Goal: Complete application form

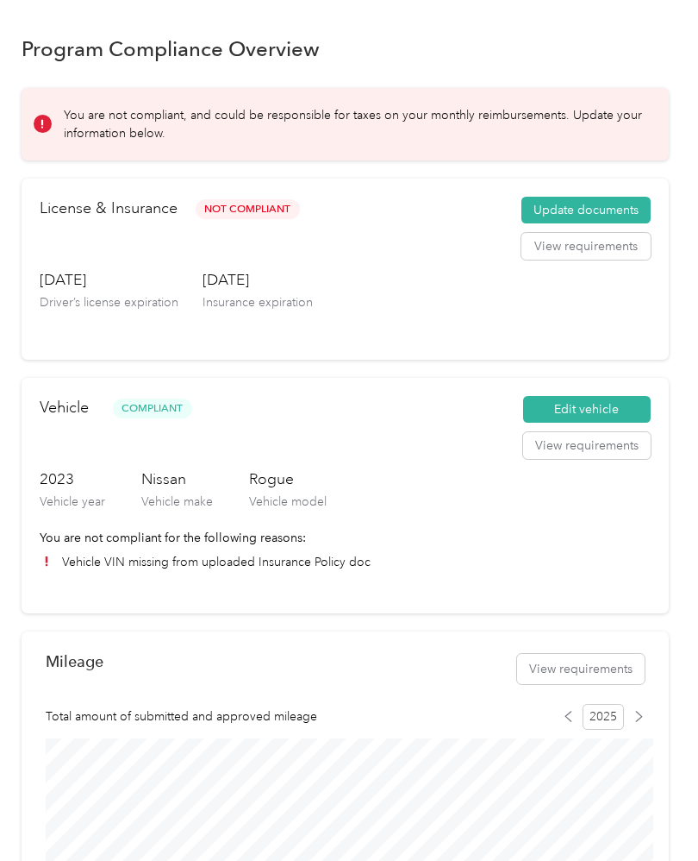
click at [602, 197] on button "Update documents" at bounding box center [586, 211] width 129 height 28
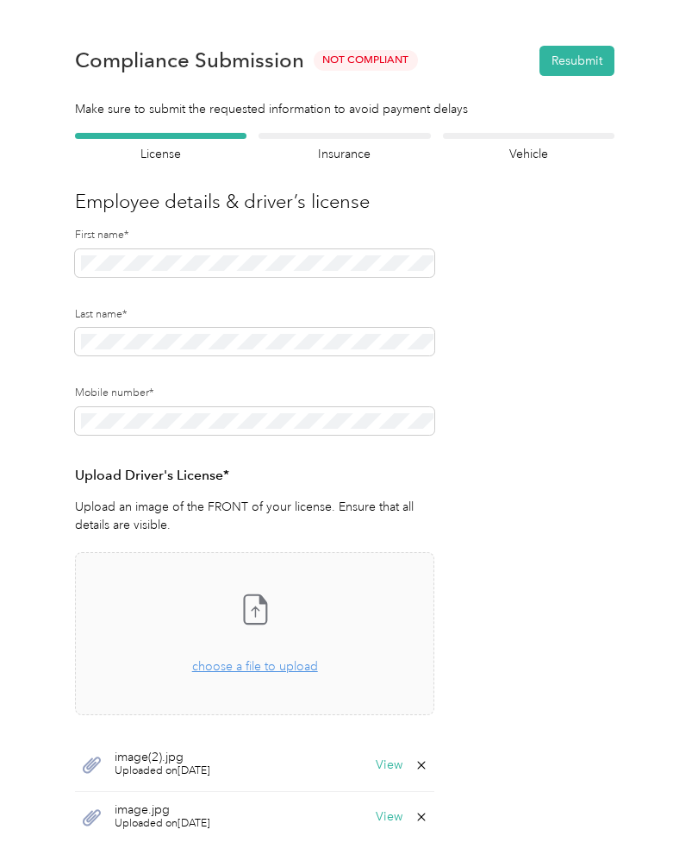
click at [355, 135] on div at bounding box center [345, 136] width 172 height 6
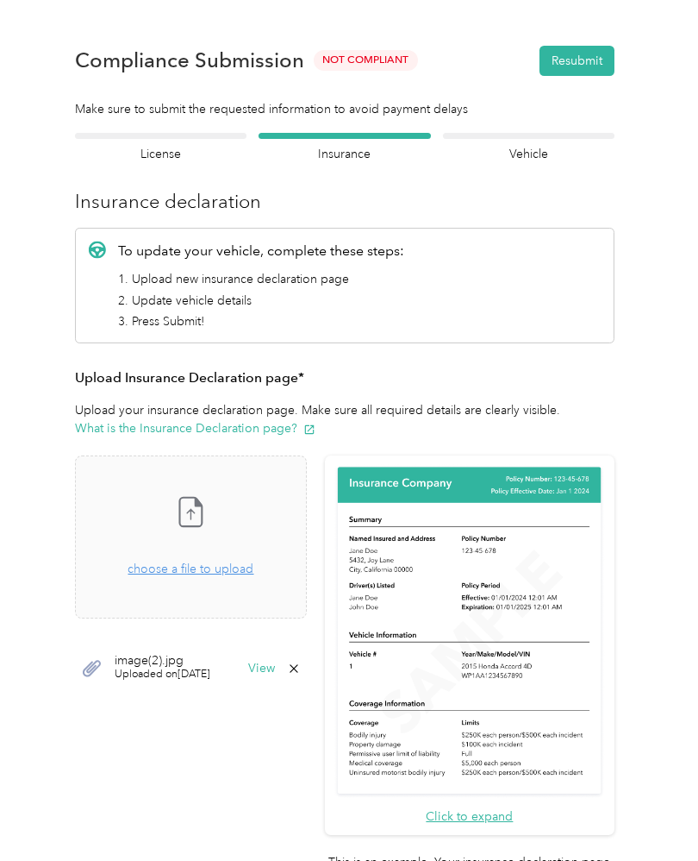
click at [239, 573] on span "choose a file to upload" at bounding box center [191, 568] width 126 height 15
click at [275, 668] on button "View" at bounding box center [261, 668] width 27 height 12
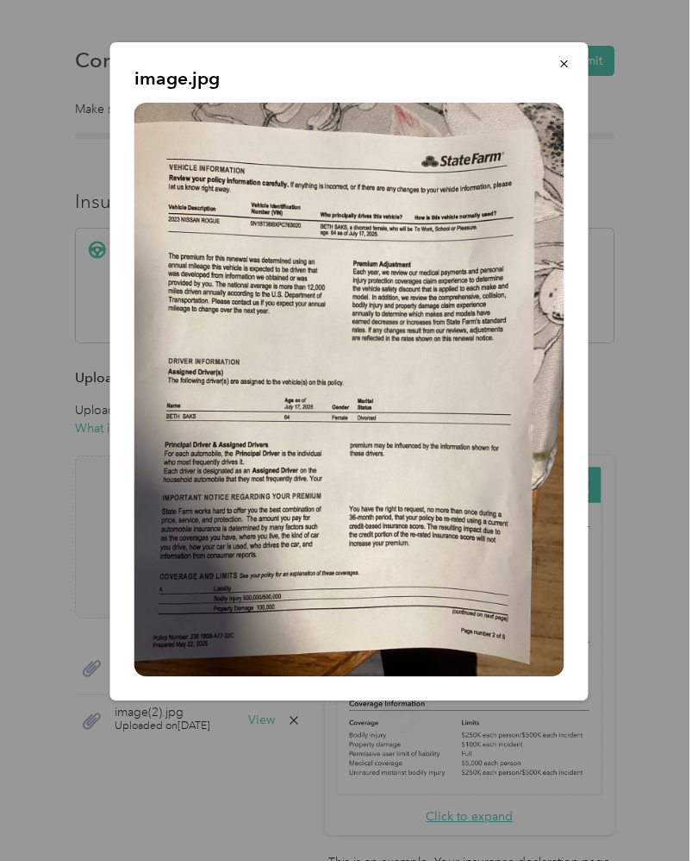
click at [572, 62] on button "button" at bounding box center [565, 63] width 36 height 30
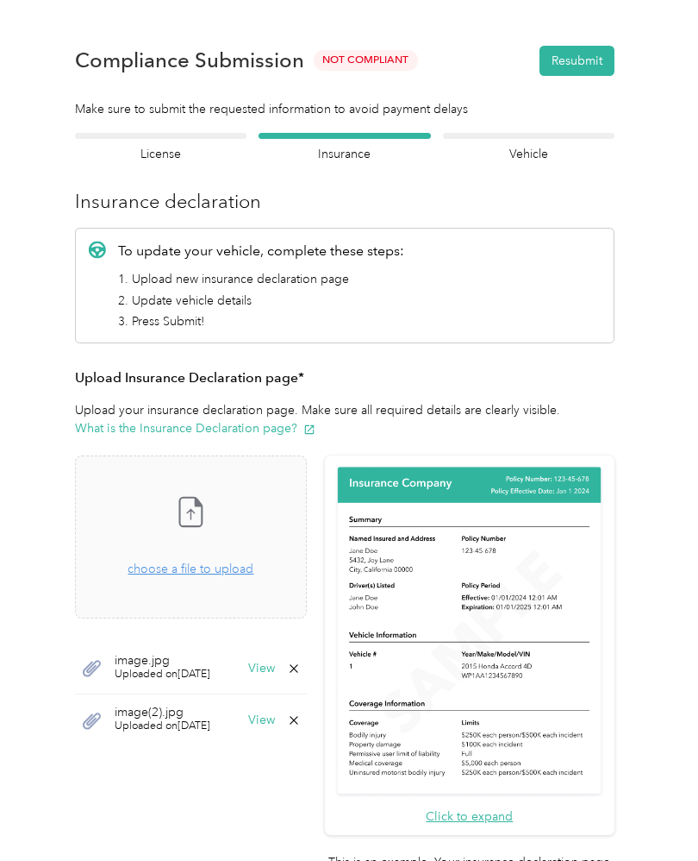
click at [275, 715] on button "View" at bounding box center [261, 720] width 27 height 12
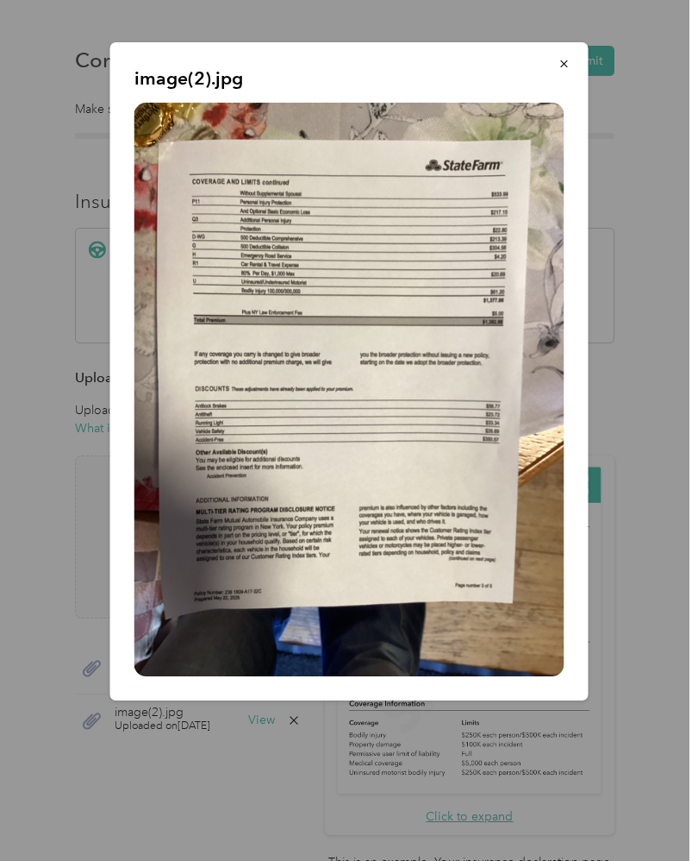
click at [592, 51] on div "image(2).jpg" at bounding box center [588, 373] width 479 height 663
click at [574, 57] on button "button" at bounding box center [565, 63] width 36 height 30
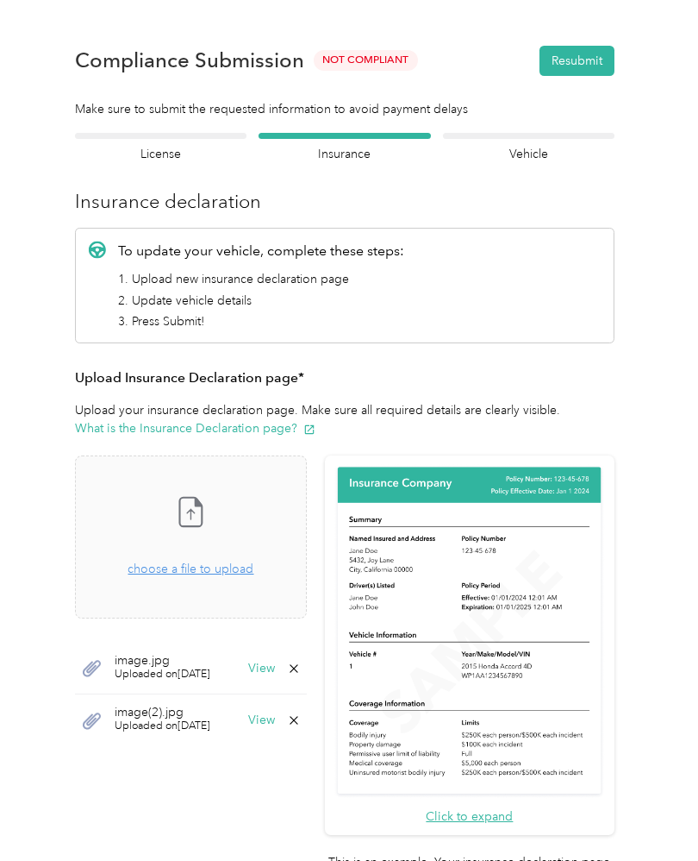
click at [583, 57] on button "Resubmit" at bounding box center [577, 61] width 75 height 30
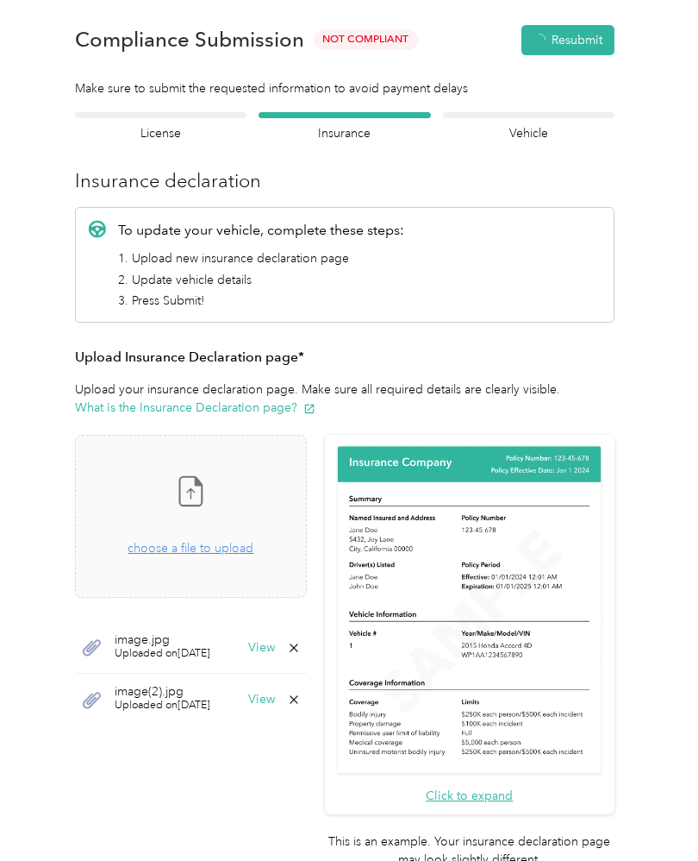
scroll to position [22, 0]
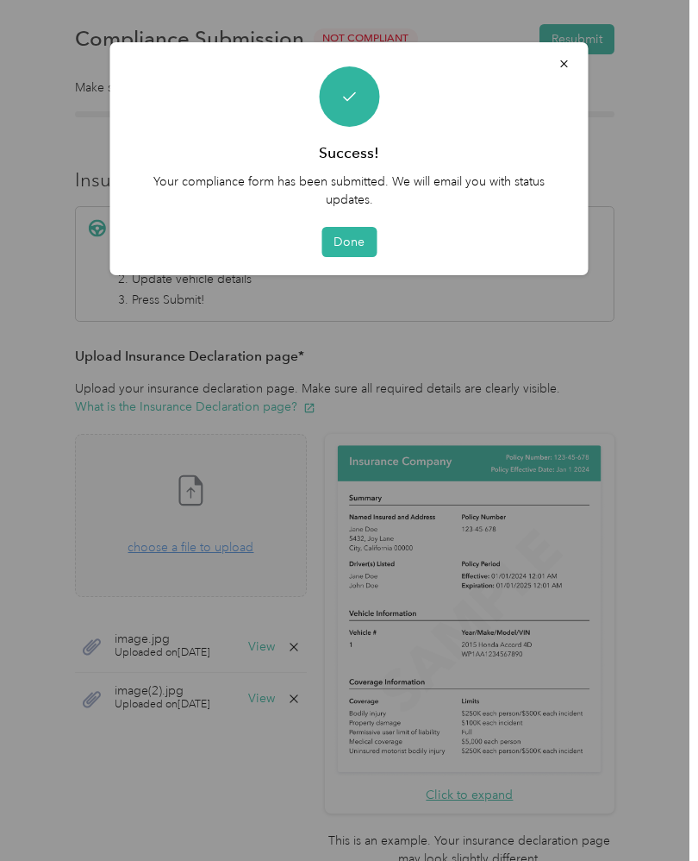
click at [359, 249] on button "Done" at bounding box center [349, 242] width 55 height 30
